Goal: Task Accomplishment & Management: Manage account settings

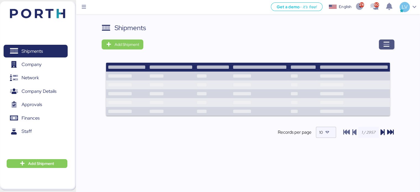
click at [388, 40] on span "button" at bounding box center [386, 44] width 15 height 10
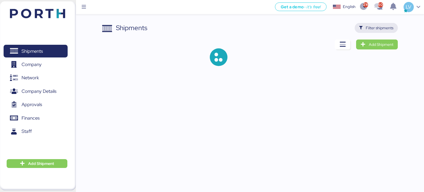
click at [374, 25] on span "Filter shipments" at bounding box center [380, 28] width 28 height 7
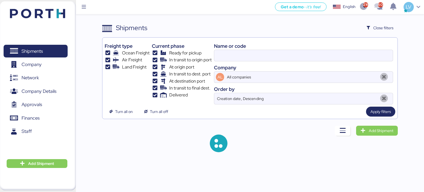
click at [313, 49] on div "Name or code" at bounding box center [303, 45] width 179 height 7
click at [309, 53] on input at bounding box center [303, 55] width 179 height 11
paste input "HDMUMEXA48367800"
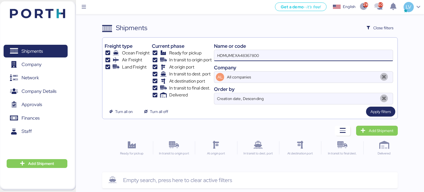
drag, startPoint x: 229, startPoint y: 53, endPoint x: 204, endPoint y: 50, distance: 24.5
click at [204, 50] on div "Freight type Ocean Freight Air Freight Land Freight Current phase Ready for pic…" at bounding box center [250, 72] width 291 height 65
type input "MEXA48367800"
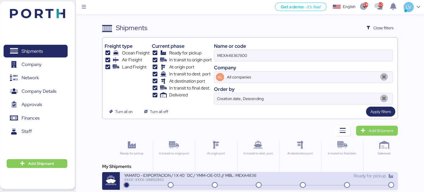
click at [196, 180] on div "XXXX-XXXX-O0052032" at bounding box center [190, 180] width 133 height 4
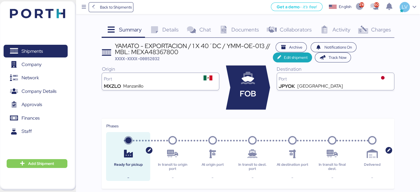
click at [374, 30] on span "Charges" at bounding box center [381, 29] width 20 height 7
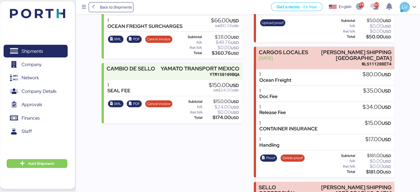
scroll to position [243, 0]
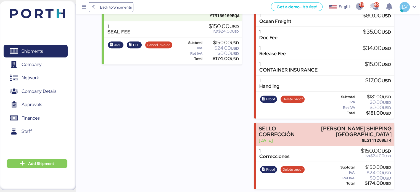
click at [270, 172] on div "Proof Delete proof" at bounding box center [282, 175] width 48 height 23
click at [270, 167] on span "Proof" at bounding box center [270, 170] width 9 height 6
click at [290, 166] on span "Delete proof" at bounding box center [293, 169] width 24 height 7
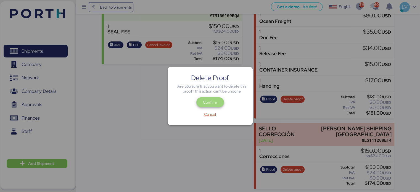
click at [210, 102] on span "Confirm" at bounding box center [210, 102] width 14 height 7
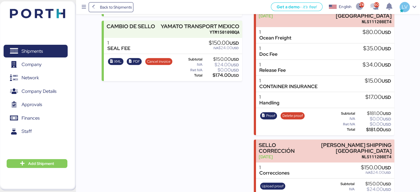
scroll to position [243, 0]
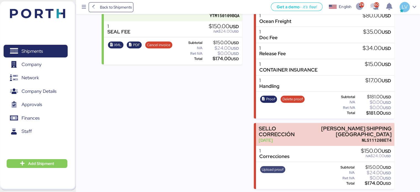
click at [269, 168] on span "Upload proof" at bounding box center [273, 170] width 22 height 6
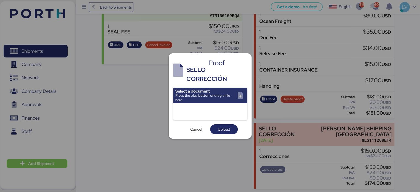
scroll to position [0, 0]
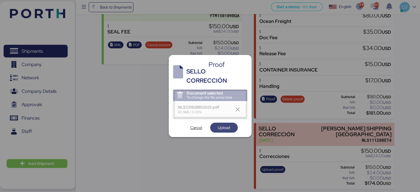
click at [225, 123] on span "Upload" at bounding box center [224, 128] width 28 height 10
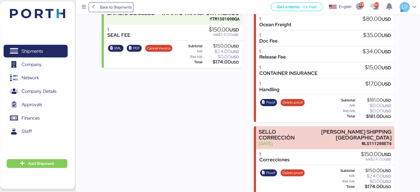
scroll to position [243, 0]
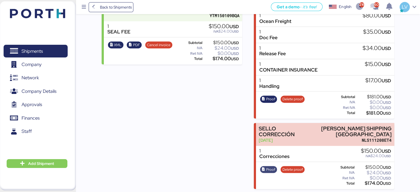
click at [264, 169] on icon "button" at bounding box center [264, 170] width 4 height 4
